Goal: Task Accomplishment & Management: Manage account settings

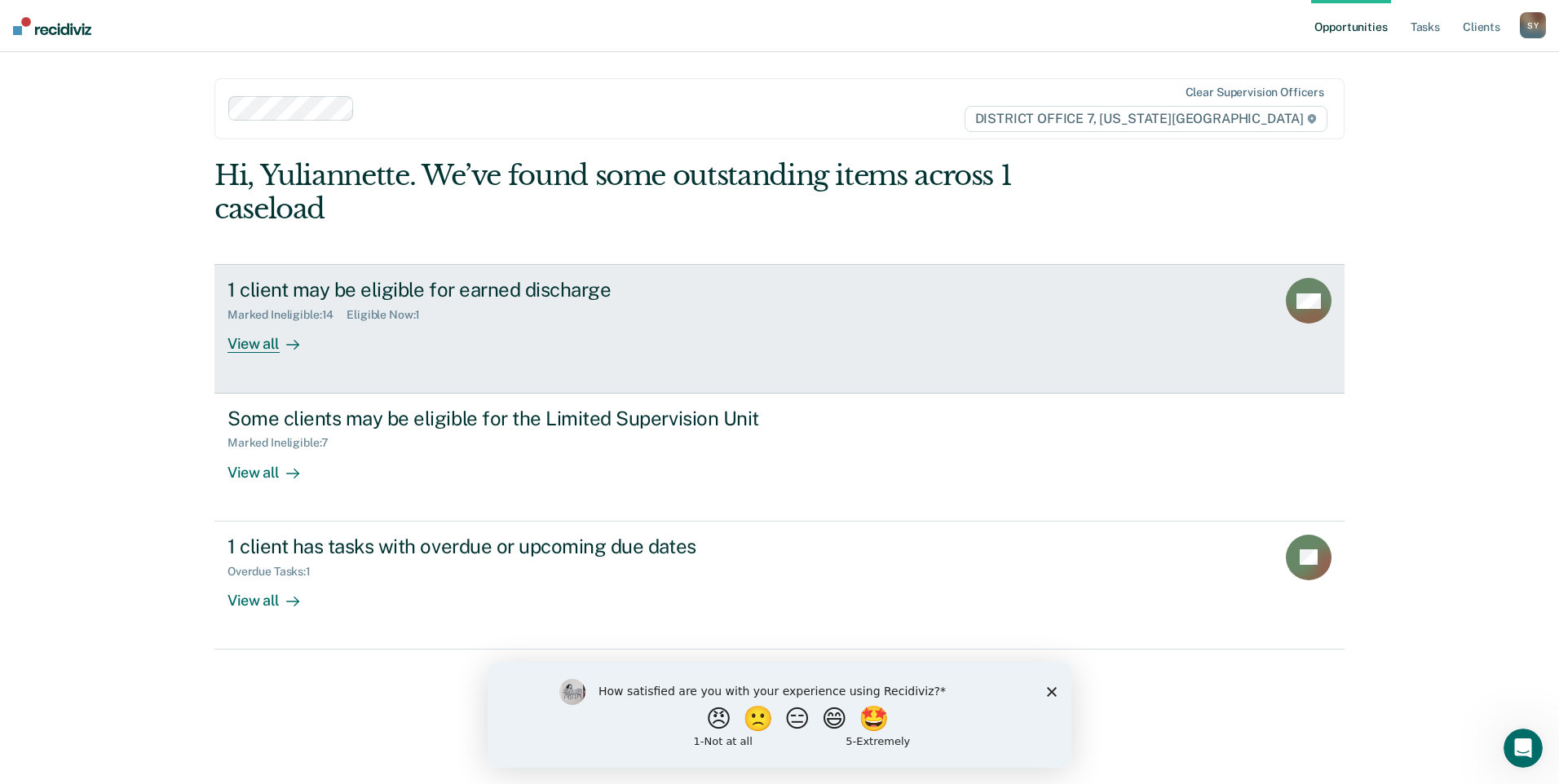
click at [241, 346] on div "View all" at bounding box center [273, 338] width 91 height 32
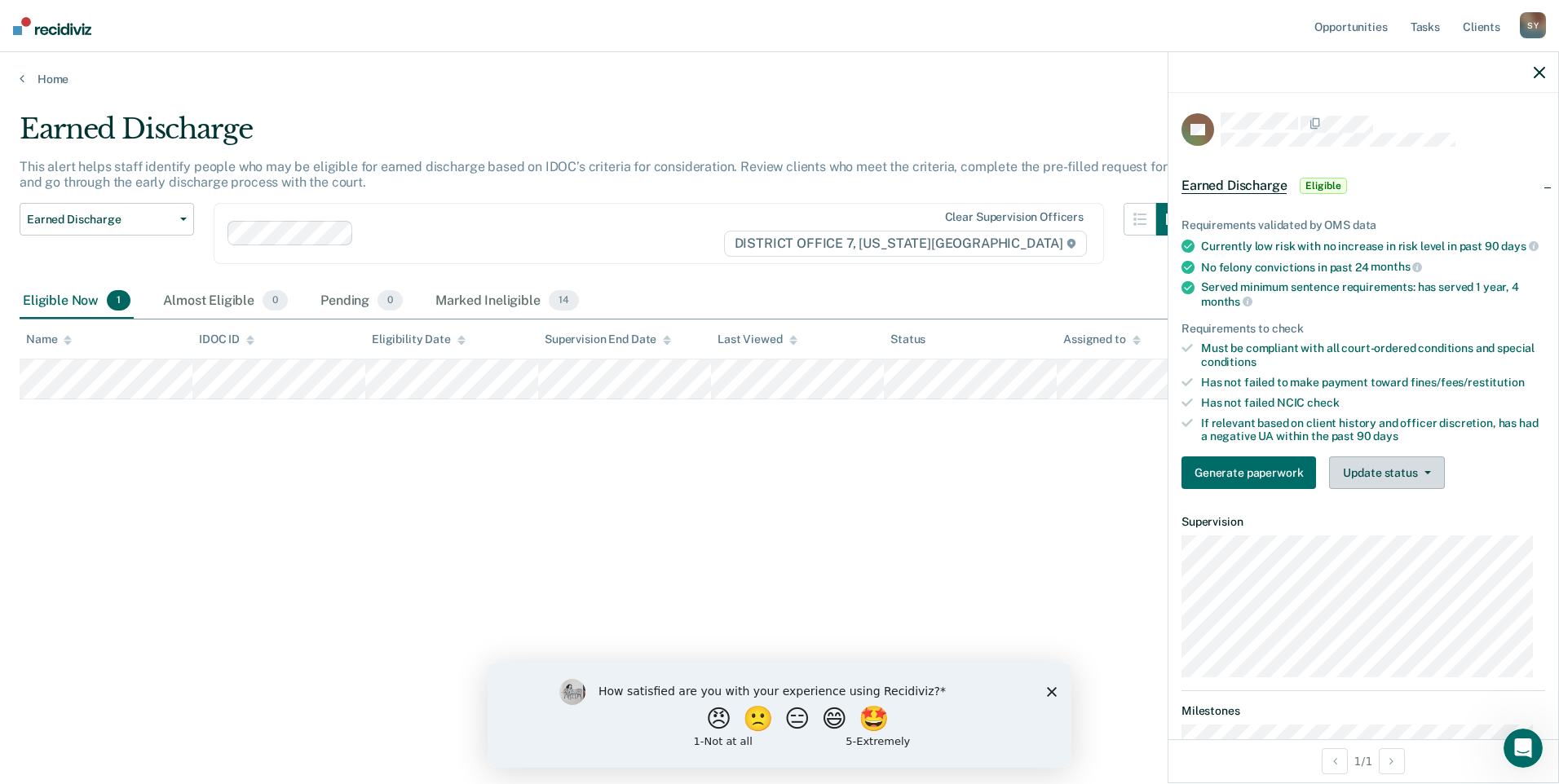
click at [1369, 489] on button "Update status" at bounding box center [1387, 472] width 115 height 33
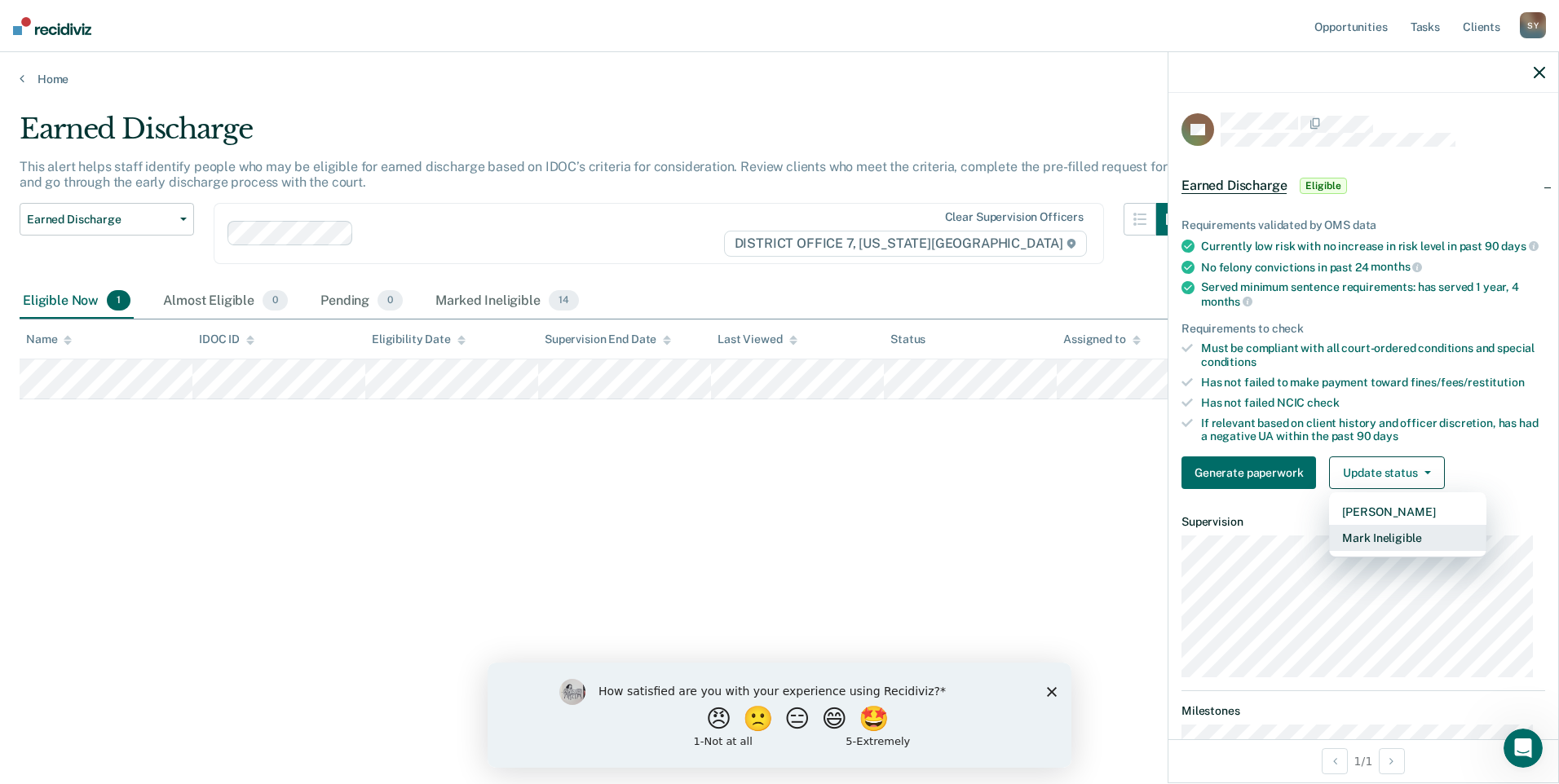
click at [1372, 551] on button "Mark Ineligible" at bounding box center [1407, 538] width 157 height 26
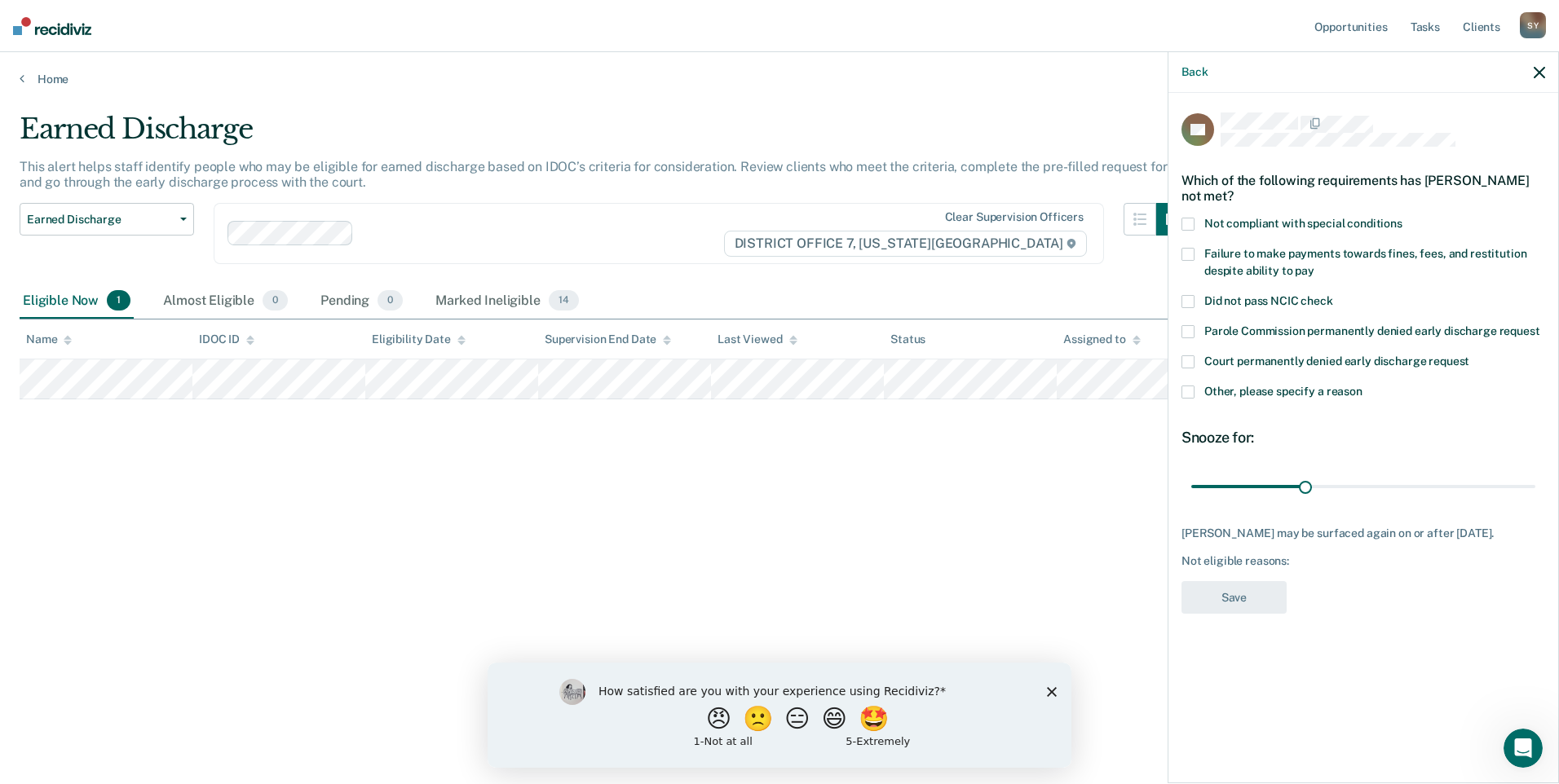
click at [1192, 388] on span at bounding box center [1188, 392] width 13 height 13
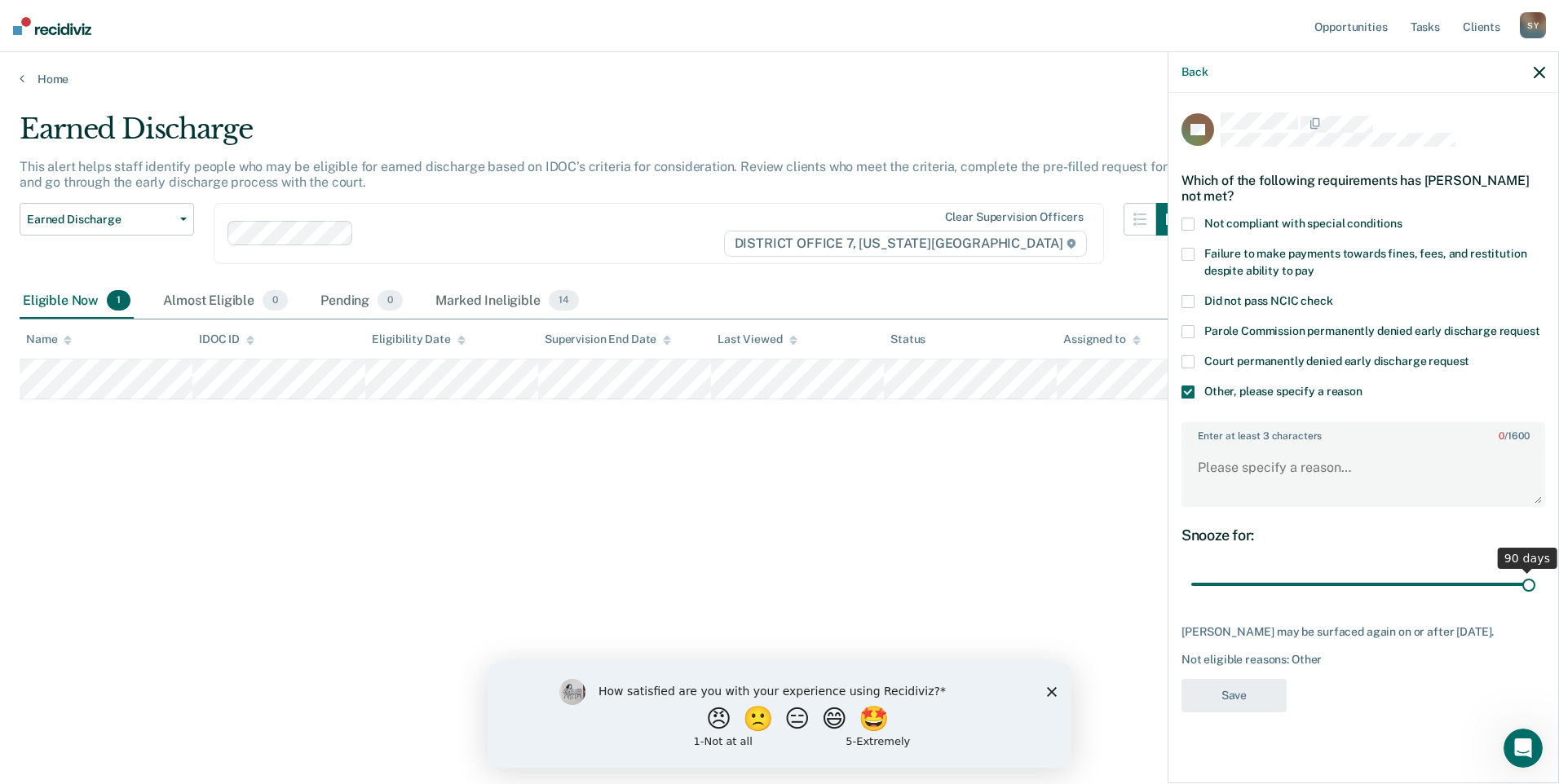
drag, startPoint x: 1304, startPoint y: 585, endPoint x: 1562, endPoint y: 581, distance: 258.0
type input "90"
click at [1536, 581] on input "range" at bounding box center [1364, 585] width 344 height 29
click at [1339, 457] on textarea "Enter at least 3 characters 0 / 1600" at bounding box center [1364, 475] width 361 height 60
type textarea "drug court"
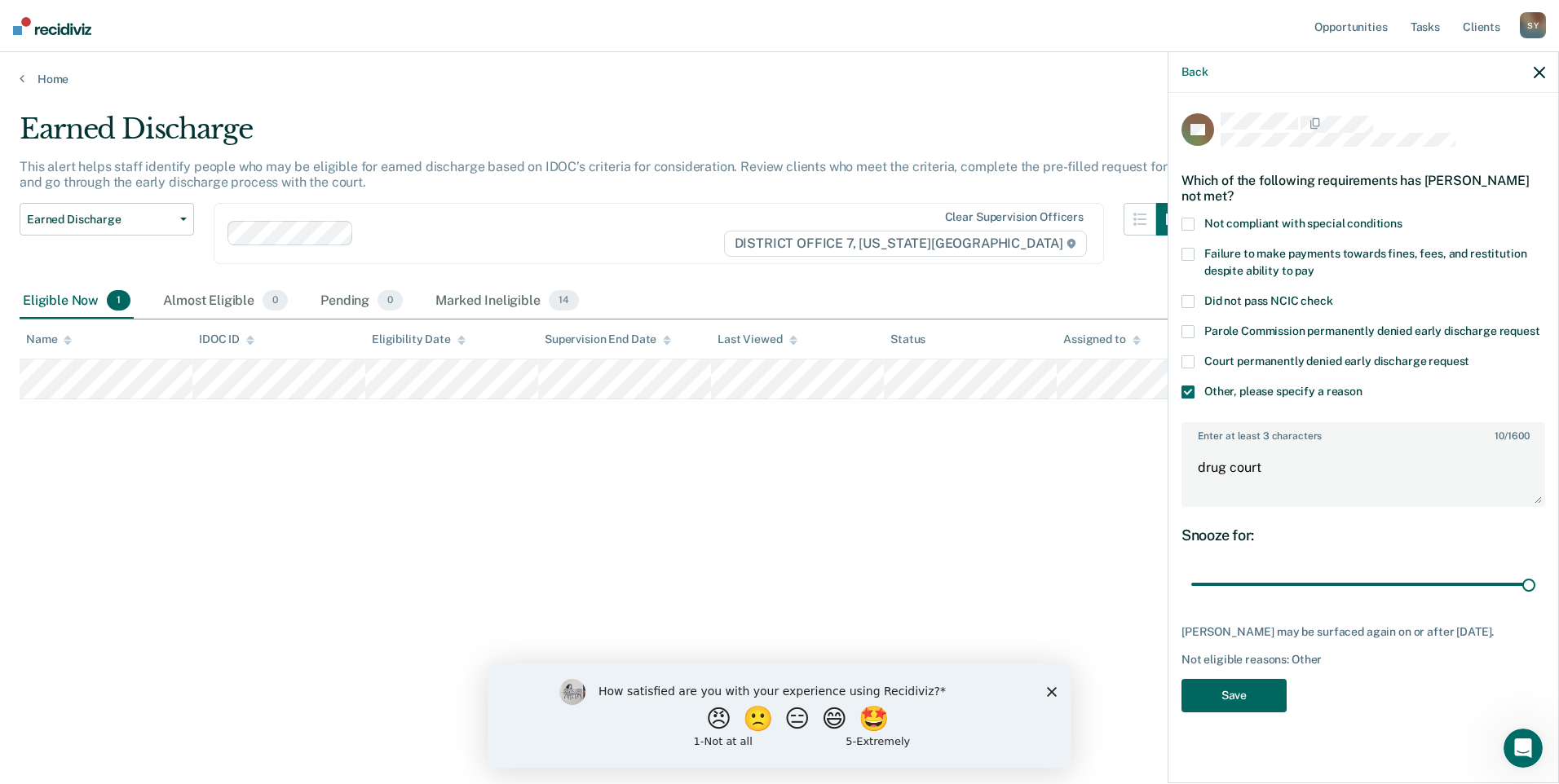
click at [1245, 699] on button "Save" at bounding box center [1233, 696] width 105 height 33
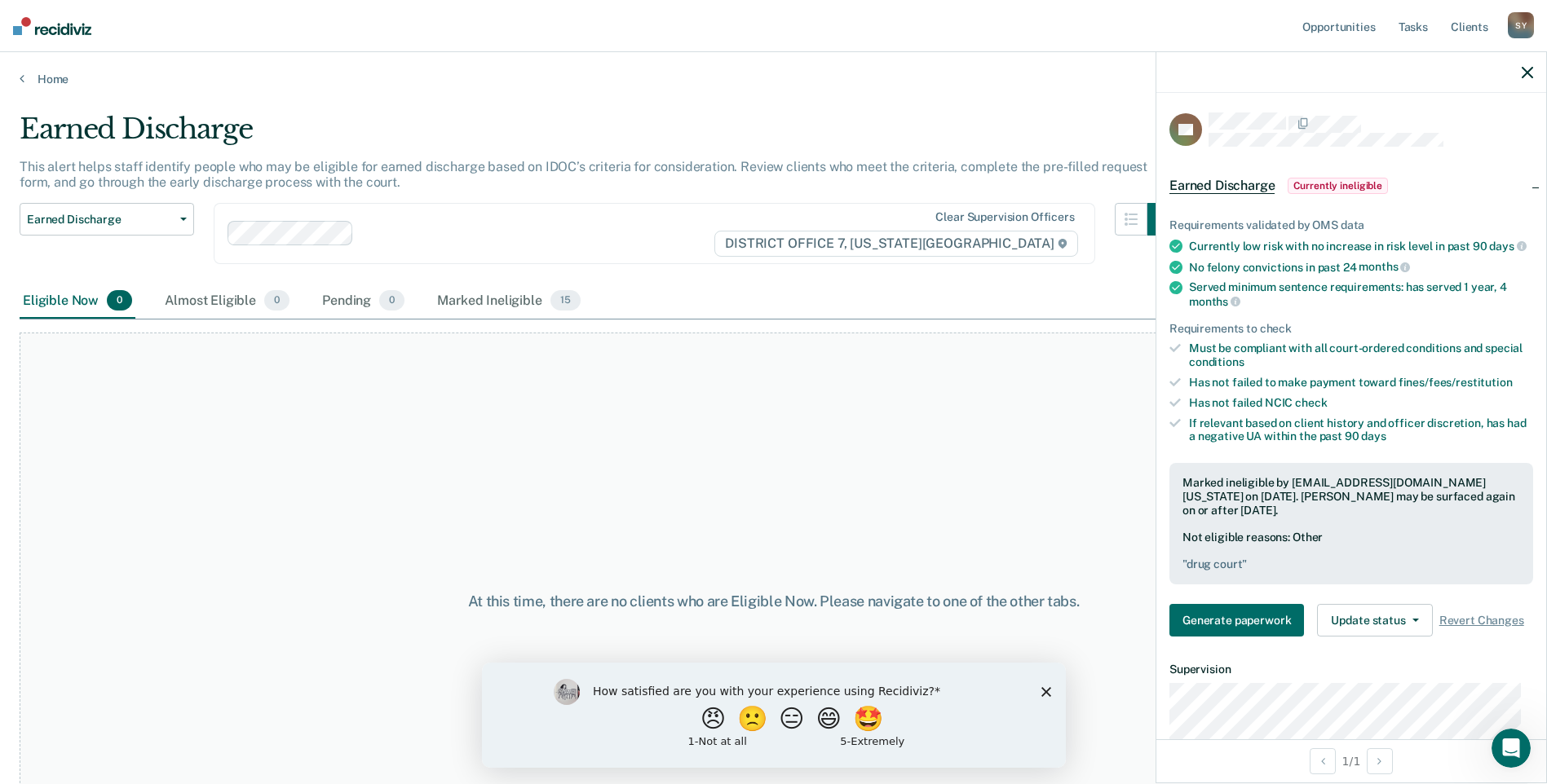
click at [493, 122] on div "Earned Discharge" at bounding box center [600, 136] width 1161 height 47
click at [35, 82] on link "Home" at bounding box center [773, 79] width 1508 height 15
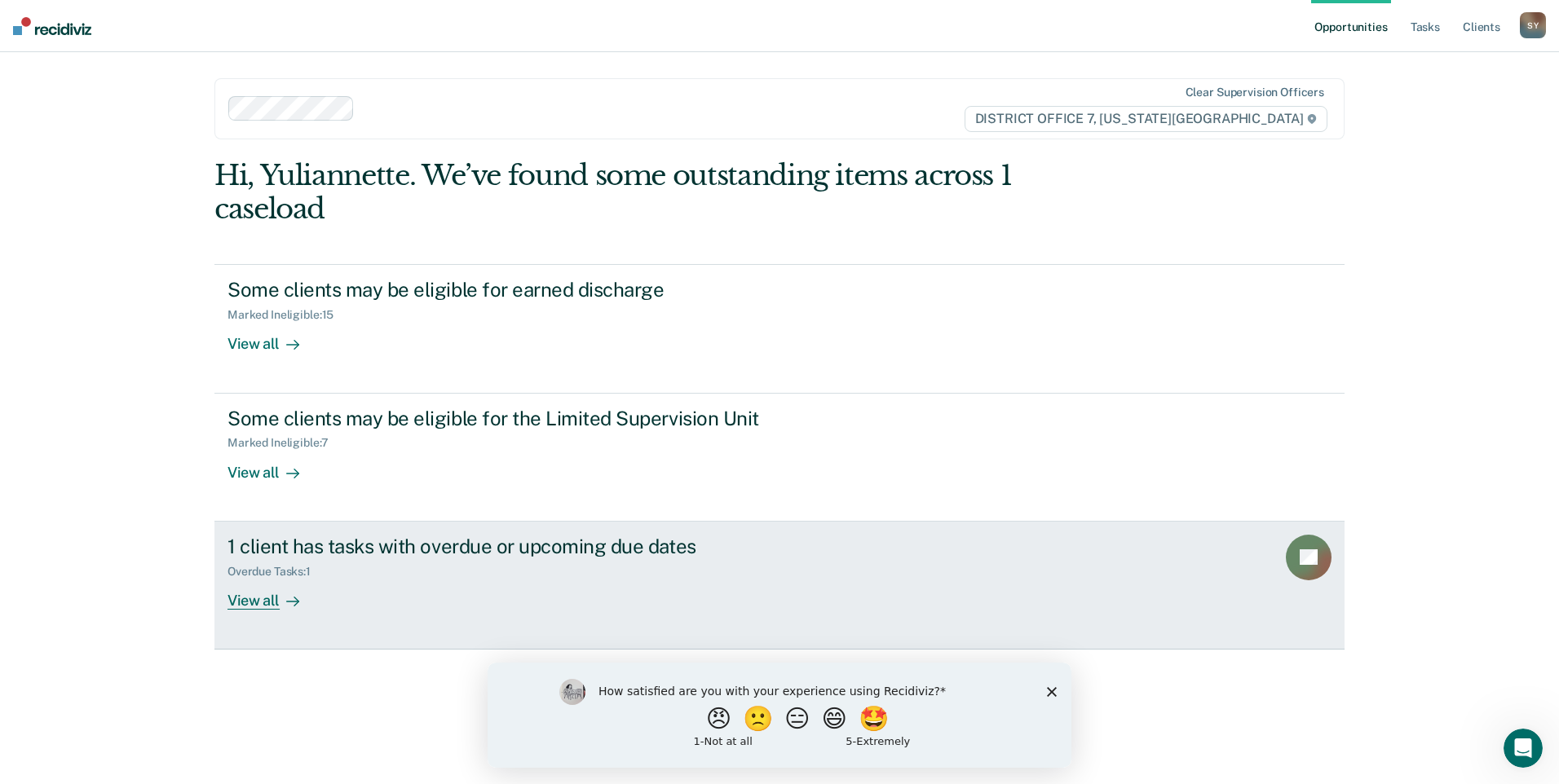
click at [287, 593] on div at bounding box center [289, 601] width 20 height 19
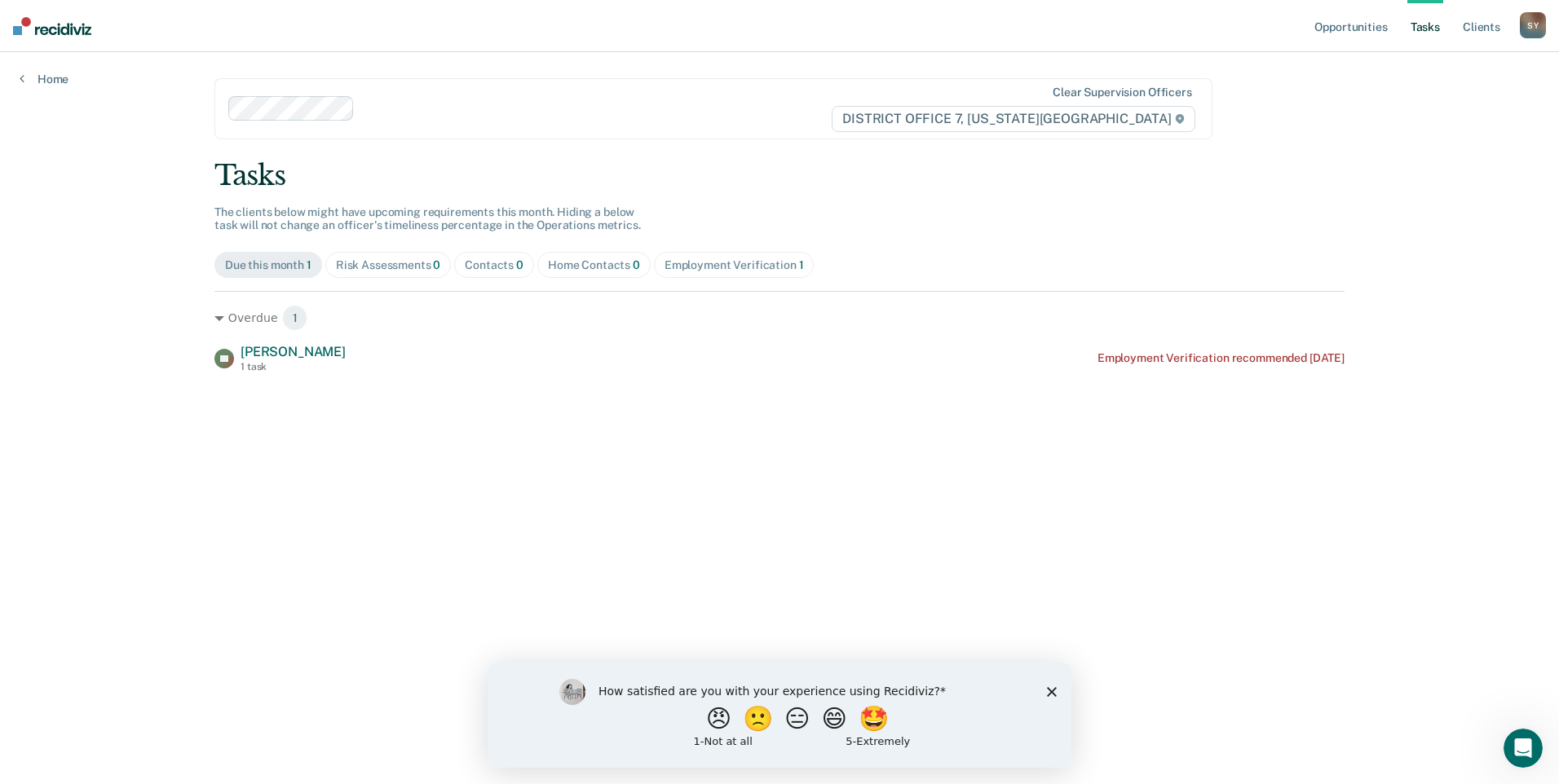
click at [1051, 692] on polygon "Close survey" at bounding box center [1052, 691] width 10 height 10
